Goal: Task Accomplishment & Management: Manage account settings

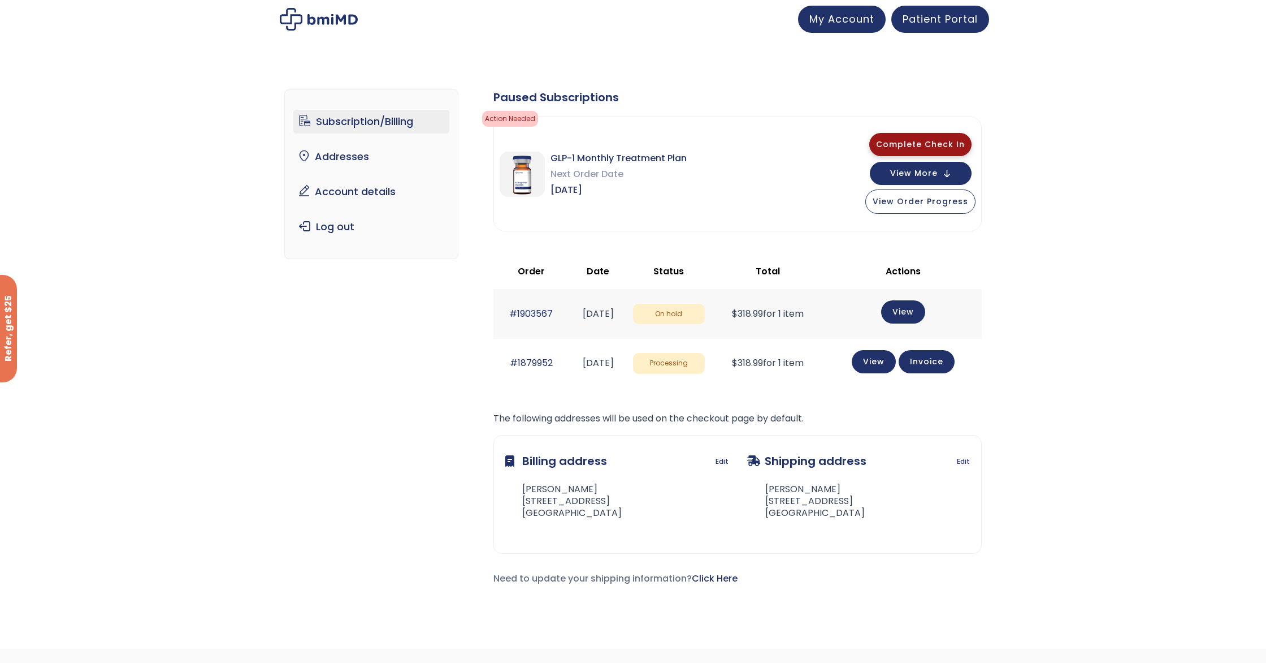
click at [926, 141] on span "Complete Check In" at bounding box center [920, 144] width 89 height 11
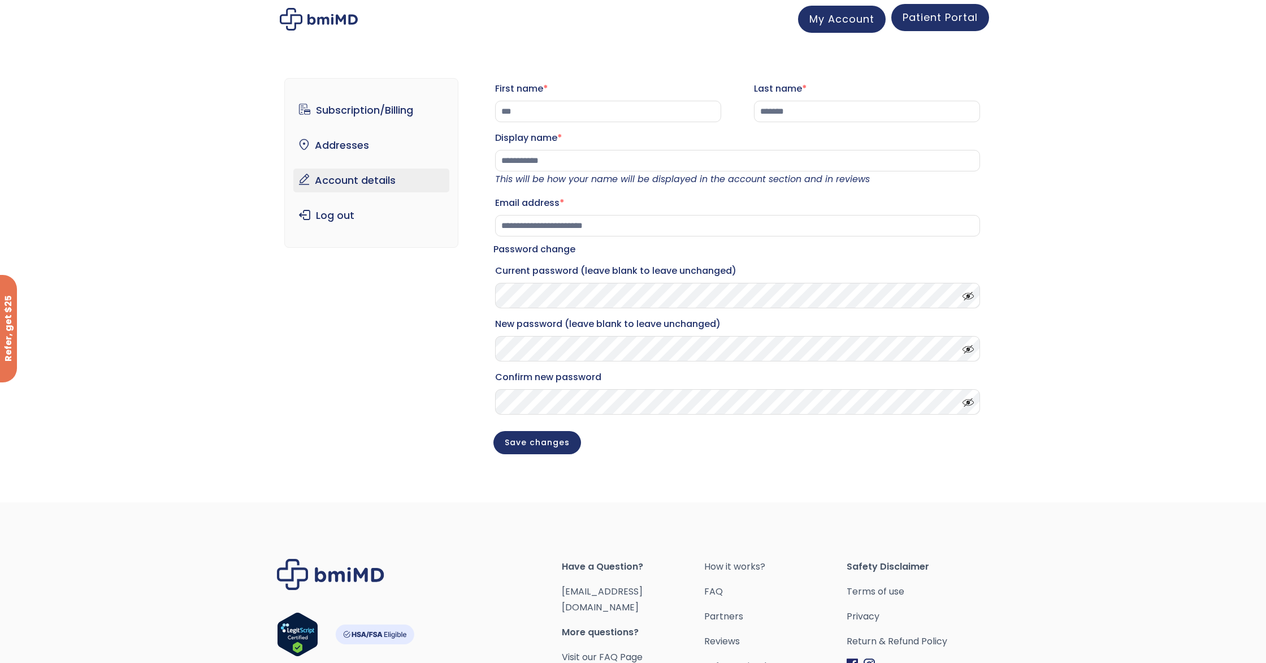
click at [941, 19] on span "Patient Portal" at bounding box center [940, 17] width 75 height 14
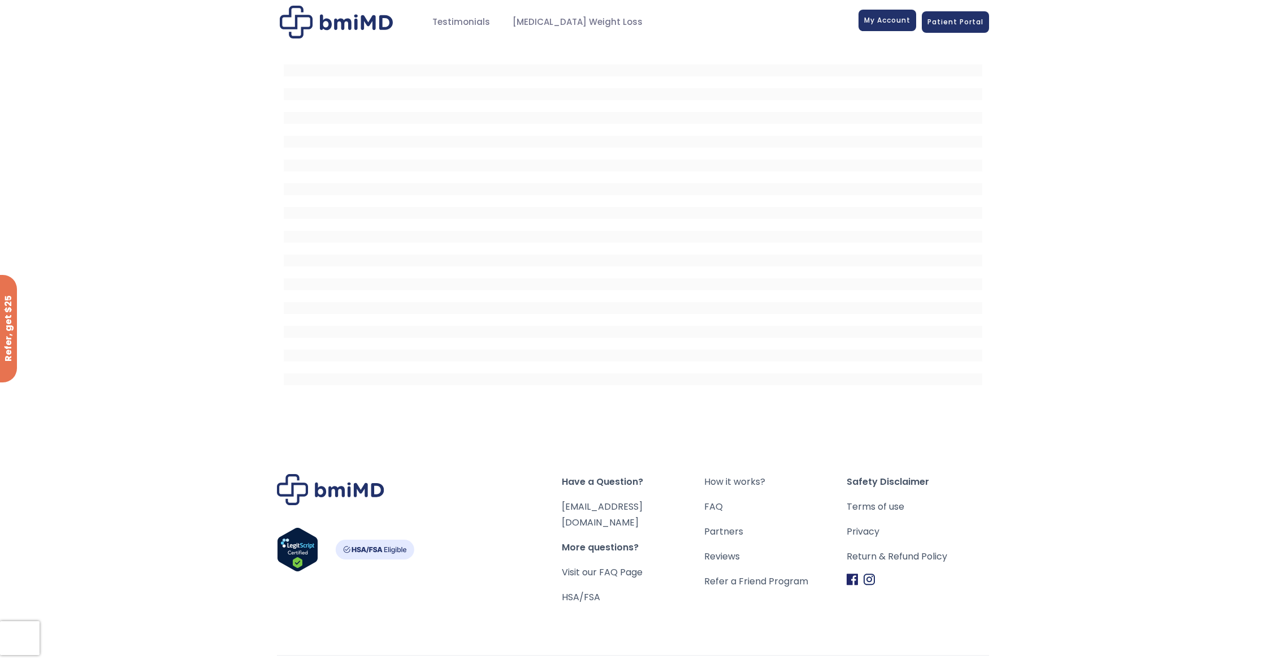
click at [884, 22] on span "My Account" at bounding box center [887, 20] width 46 height 10
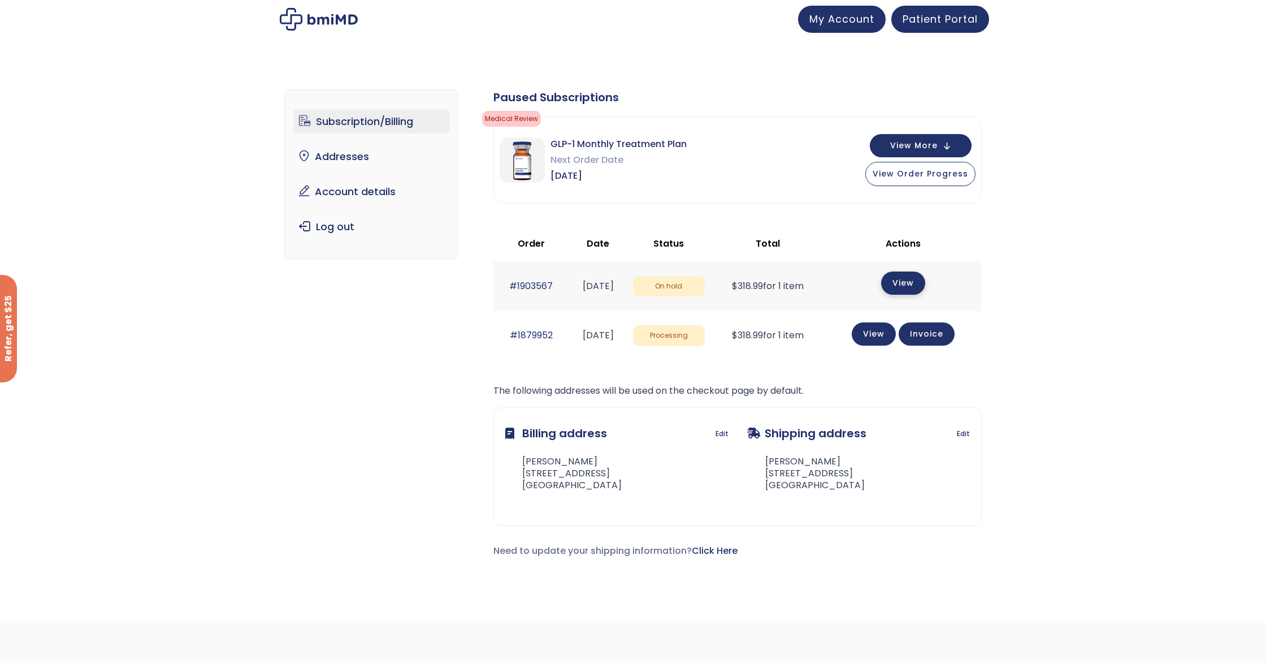
click at [916, 284] on link "View" at bounding box center [903, 282] width 44 height 23
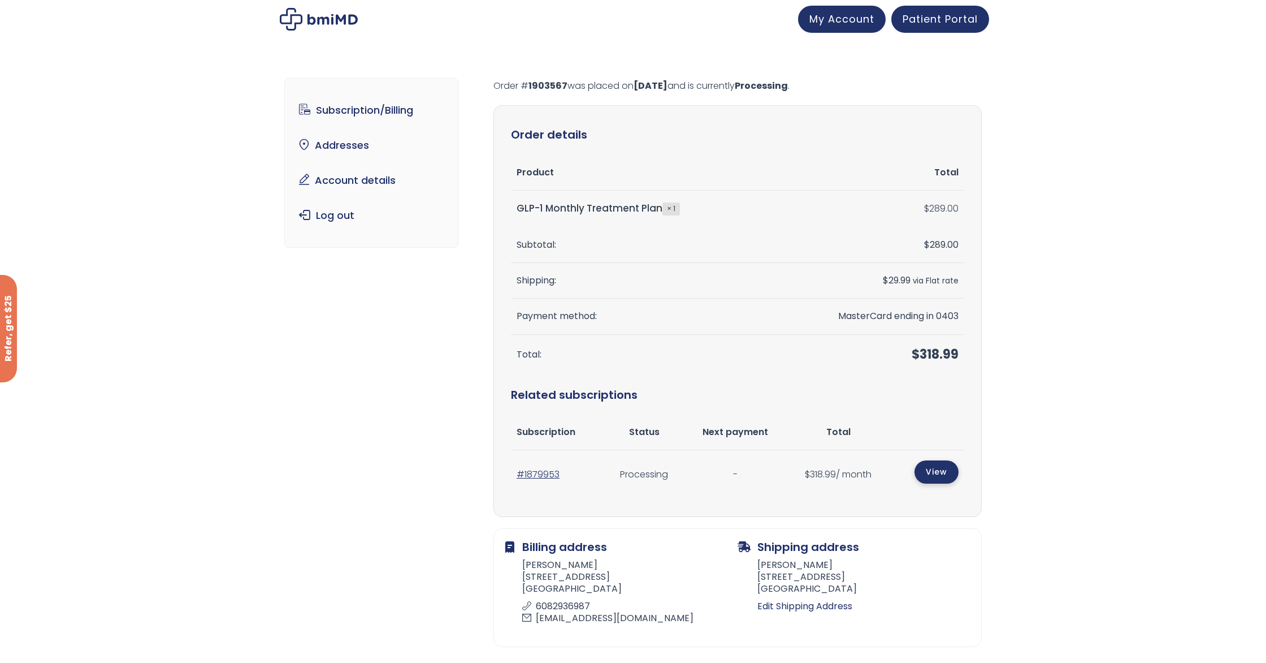
click at [936, 473] on link "View" at bounding box center [937, 471] width 44 height 23
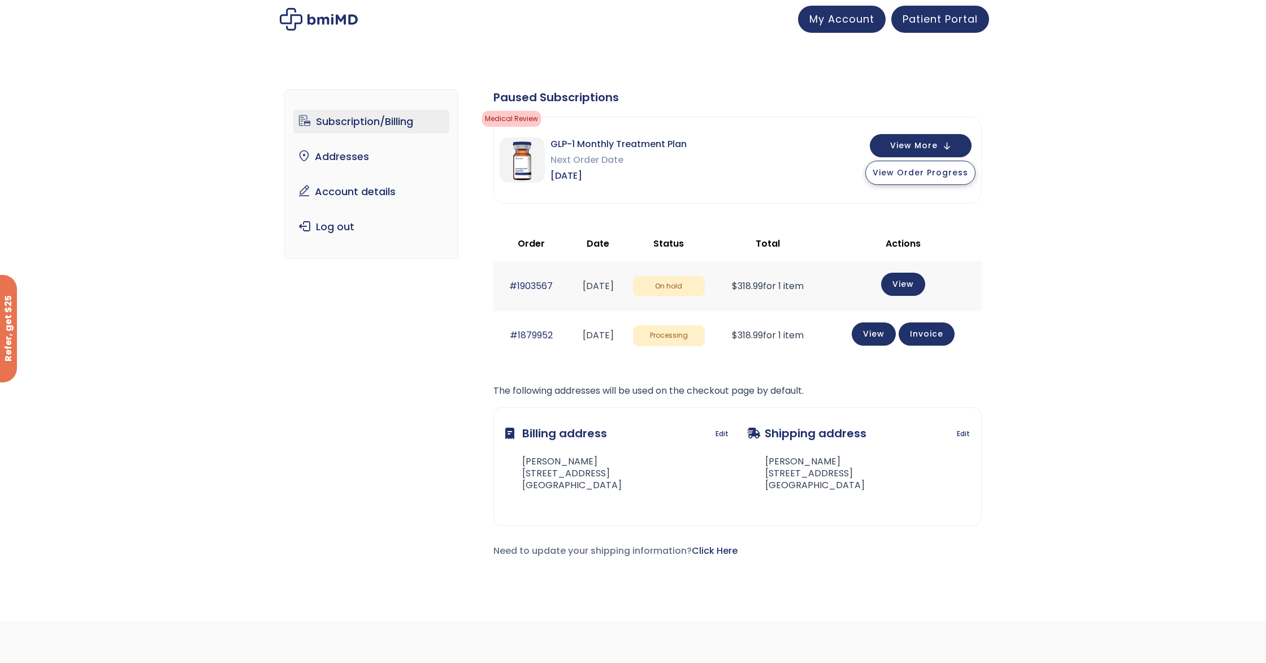
click at [906, 176] on span "View Order Progress" at bounding box center [921, 172] width 96 height 11
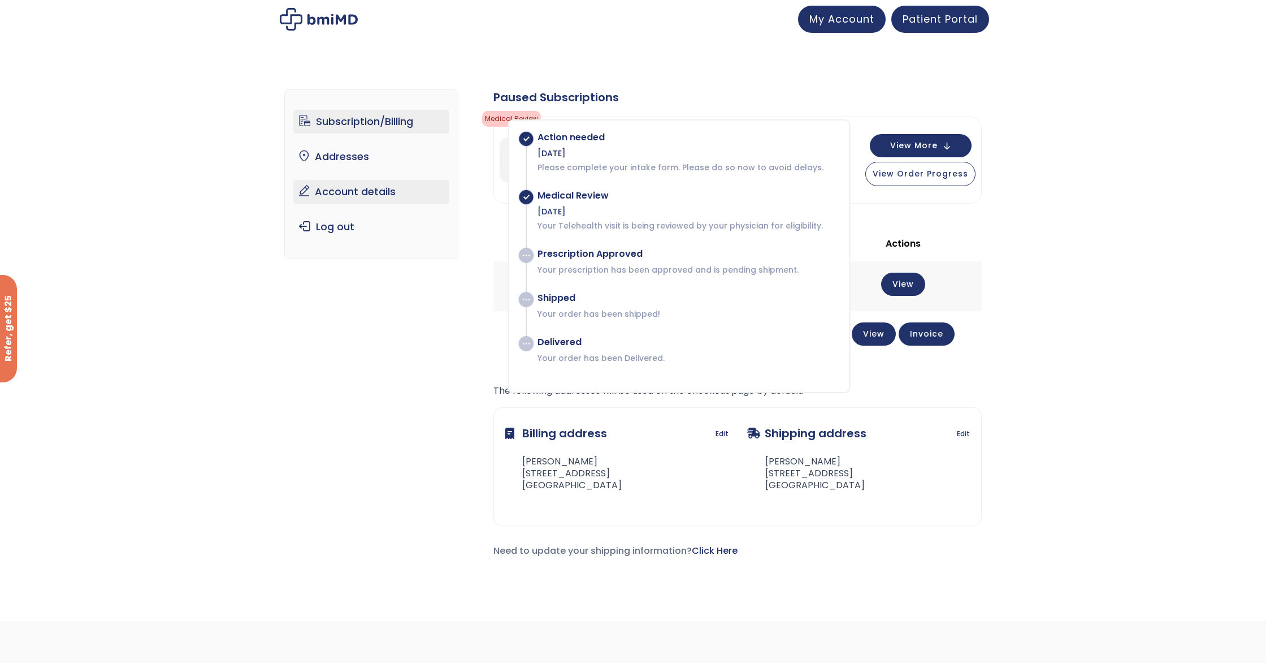
click at [355, 191] on link "Account details" at bounding box center [371, 192] width 157 height 24
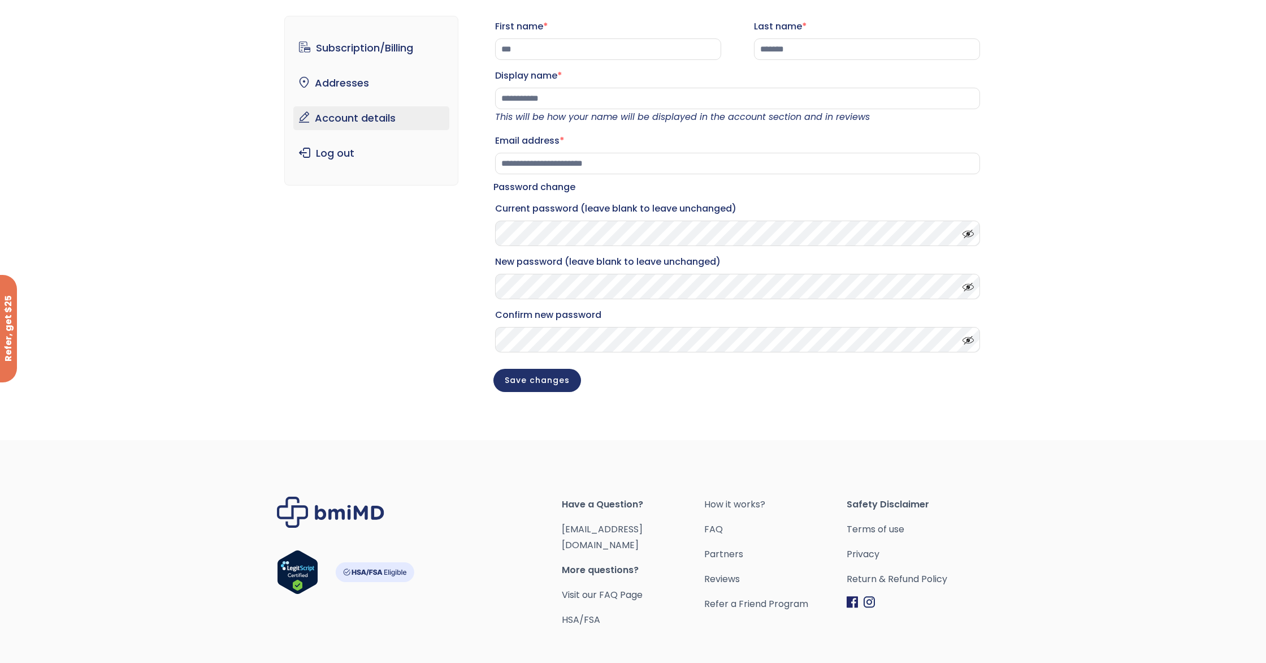
scroll to position [122, 0]
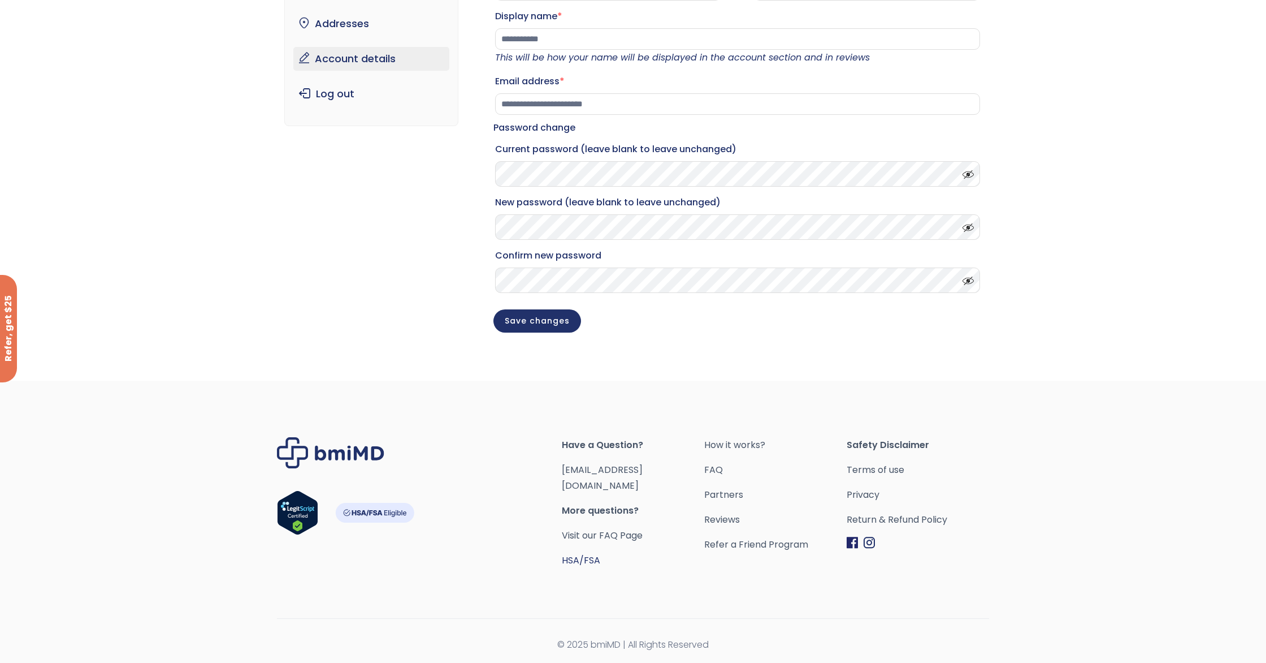
click at [581, 553] on link "HSA/FSA" at bounding box center [581, 559] width 38 height 13
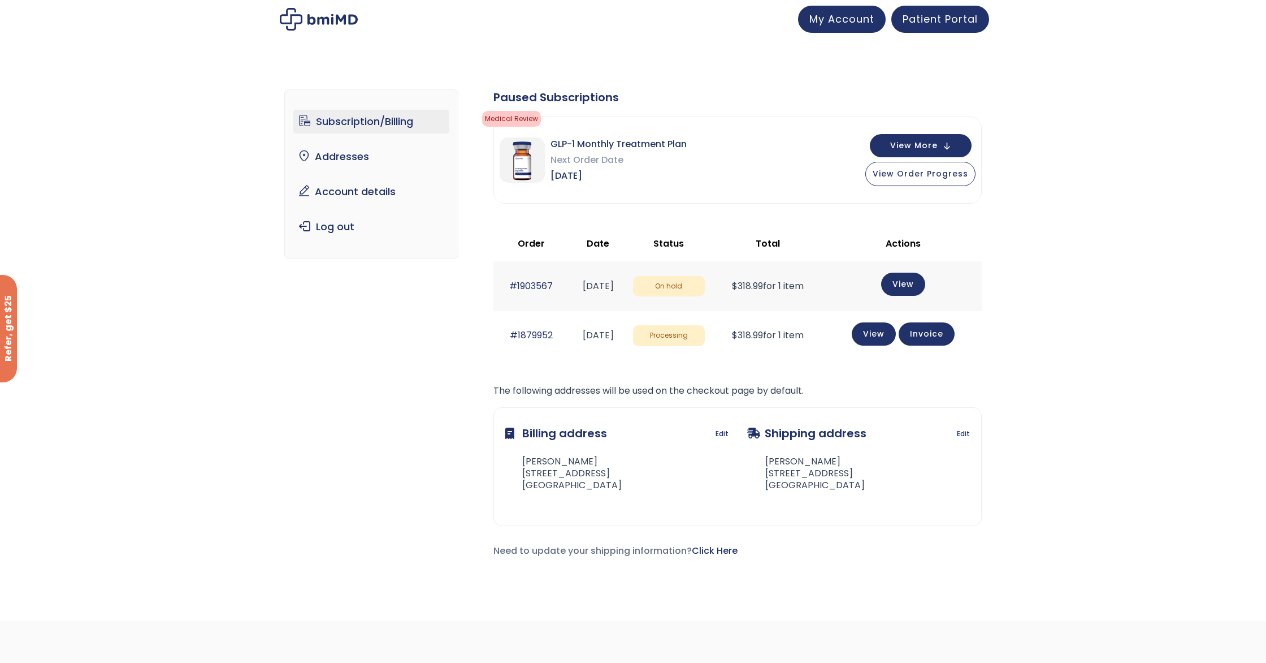
click at [375, 125] on link "Subscription/Billing" at bounding box center [371, 122] width 157 height 24
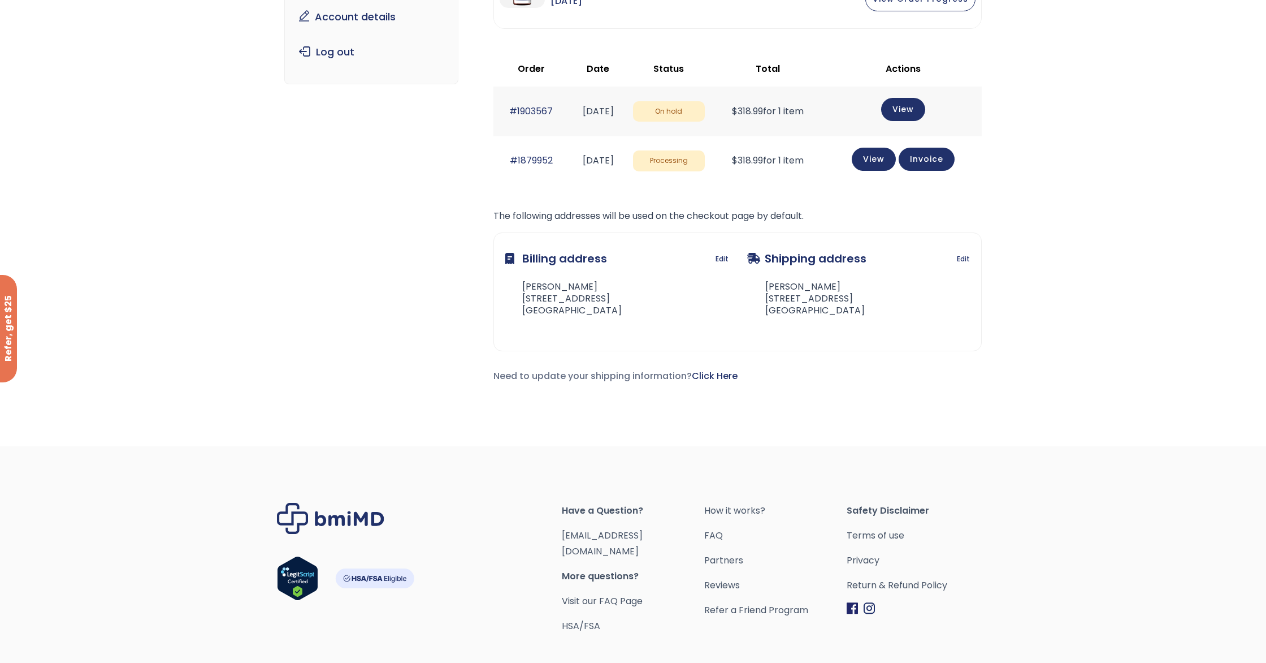
scroll to position [228, 0]
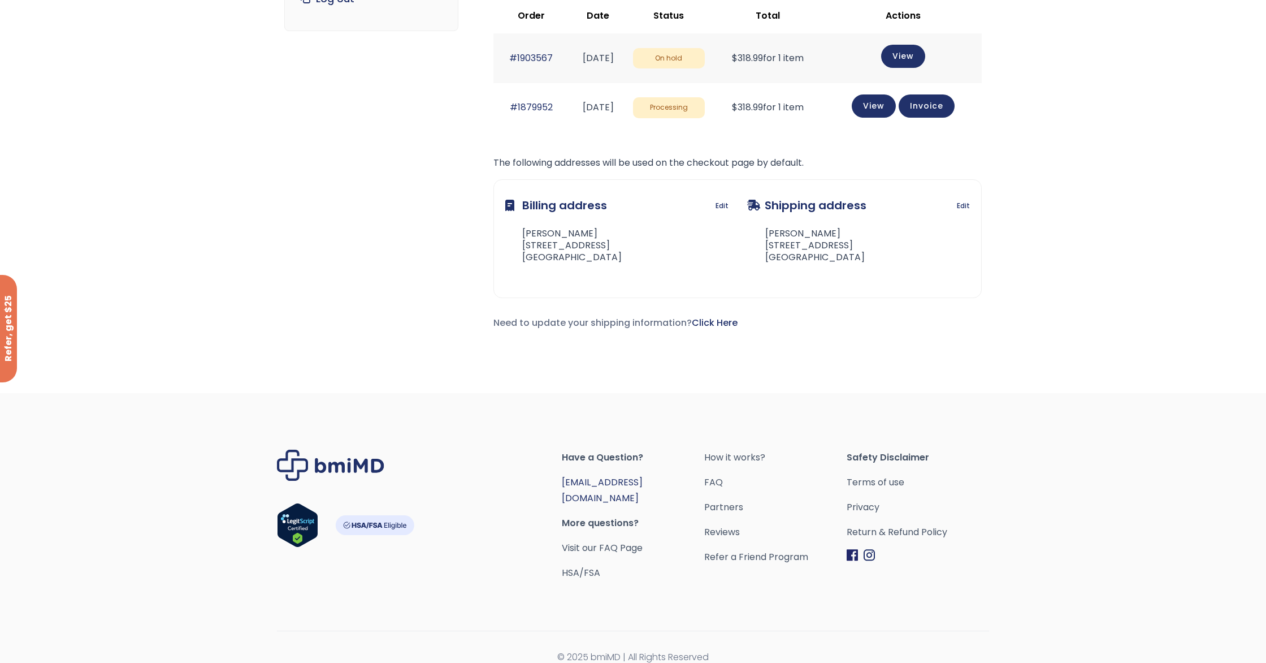
click at [611, 485] on link "[EMAIL_ADDRESS][DOMAIN_NAME]" at bounding box center [602, 489] width 81 height 29
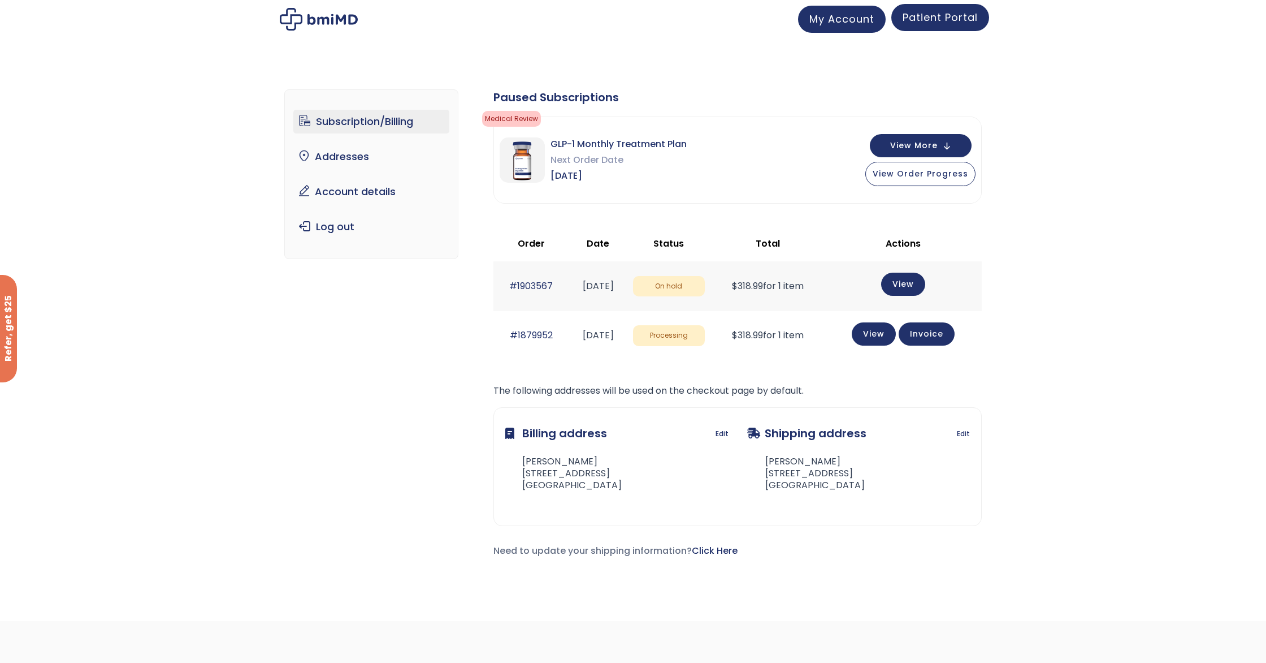
click at [952, 18] on span "Patient Portal" at bounding box center [940, 17] width 75 height 14
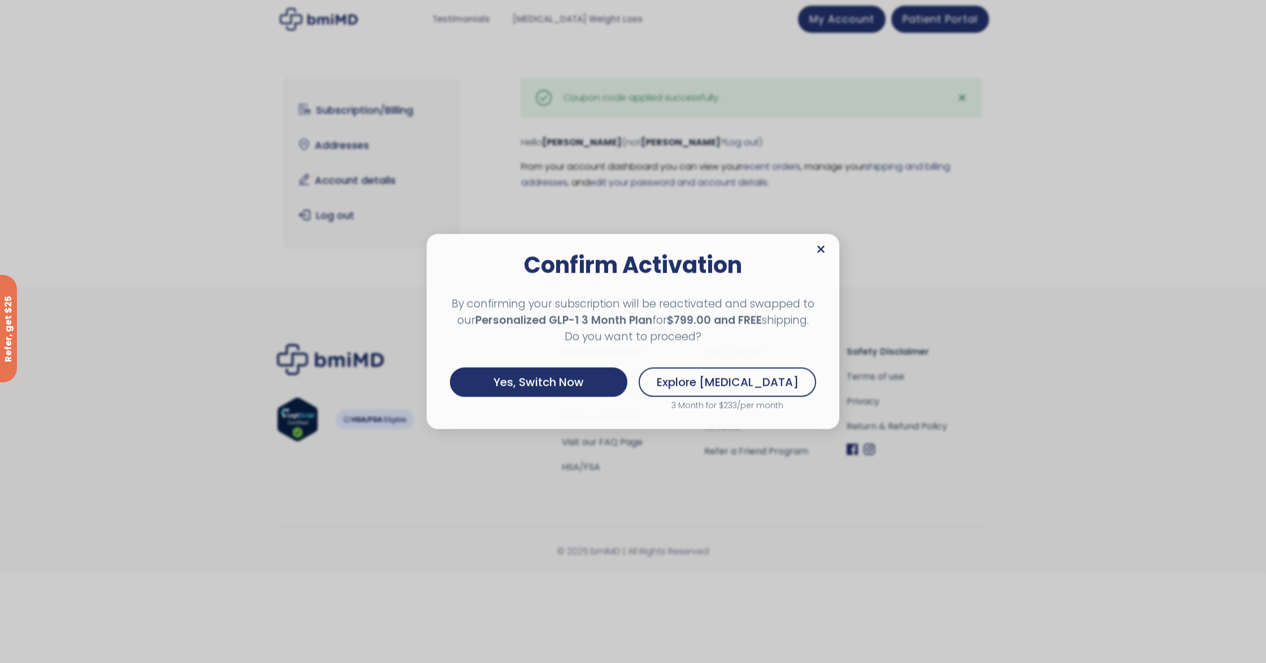
click at [818, 249] on icon at bounding box center [821, 249] width 8 height 11
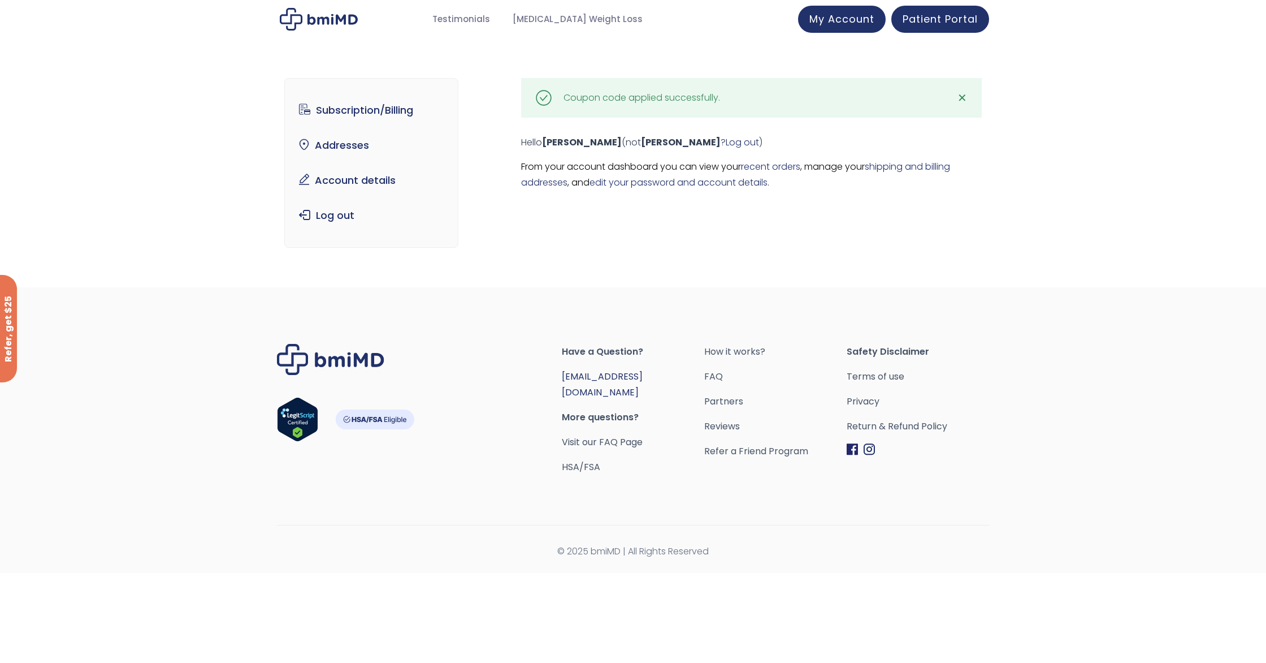
click at [595, 372] on link "[EMAIL_ADDRESS][DOMAIN_NAME]" at bounding box center [602, 384] width 81 height 29
click at [660, 103] on div "Coupon code applied successfully." at bounding box center [642, 98] width 157 height 16
click at [326, 18] on img at bounding box center [319, 19] width 78 height 23
